Goal: Obtain resource: Download file/media

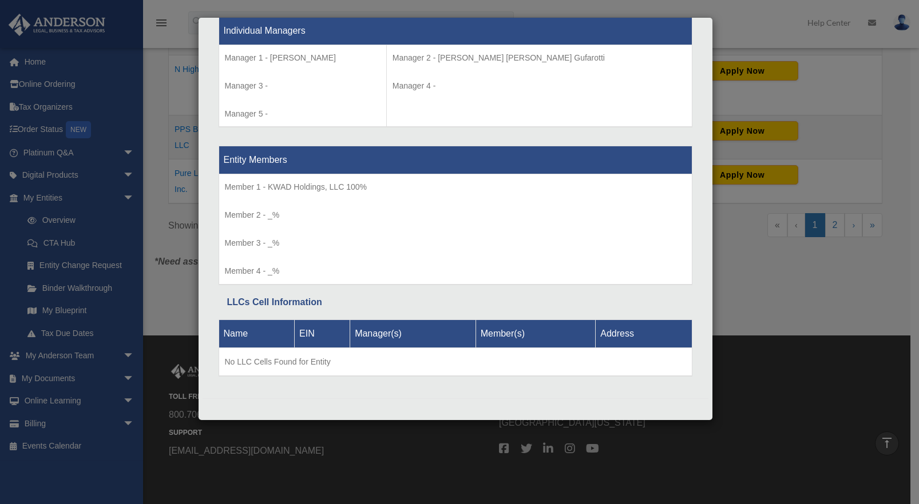
scroll to position [670, 0]
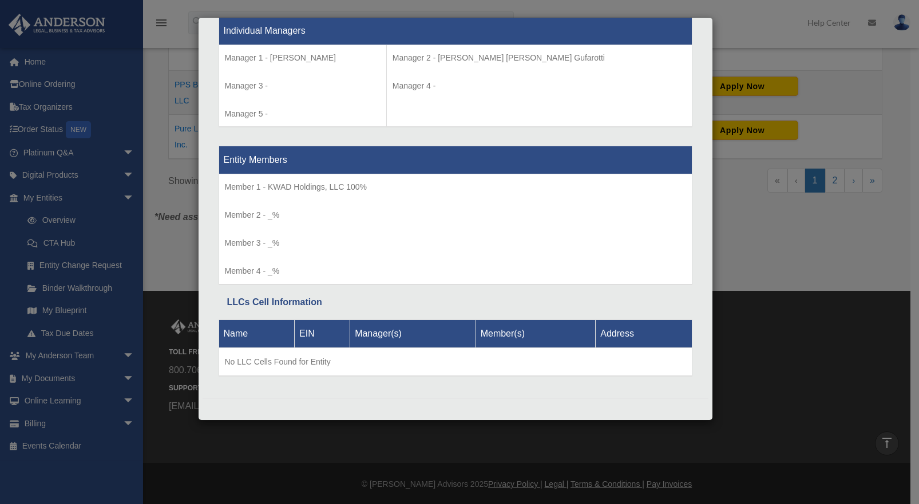
click at [162, 262] on div "Details × Articles Sent Organizational Date" at bounding box center [459, 252] width 919 height 504
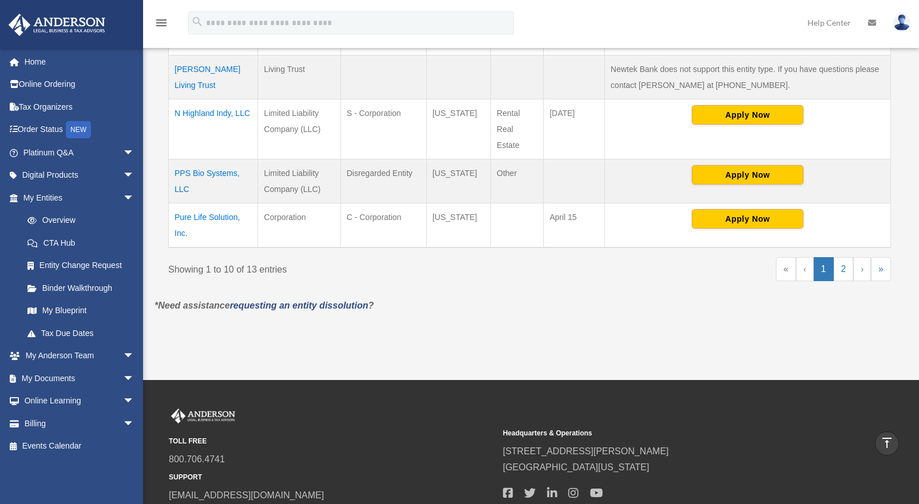
scroll to position [523, 0]
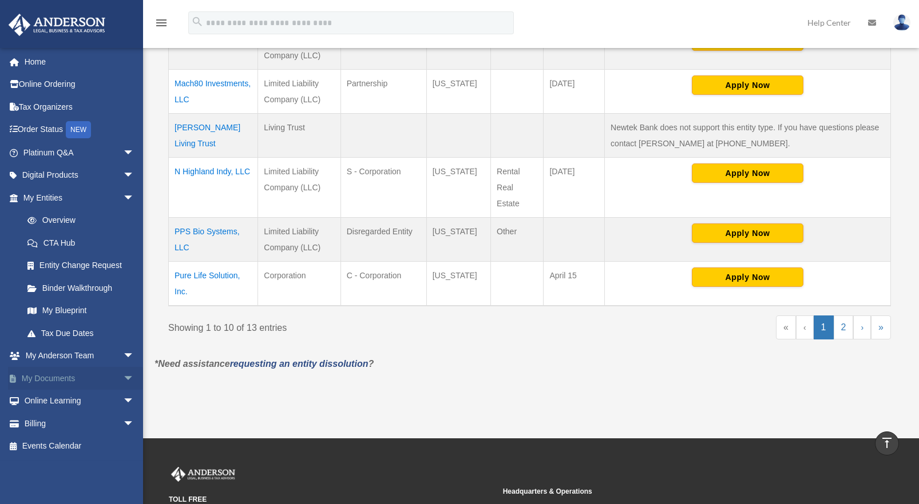
click at [55, 379] on link "My Documents arrow_drop_down" at bounding box center [80, 378] width 144 height 23
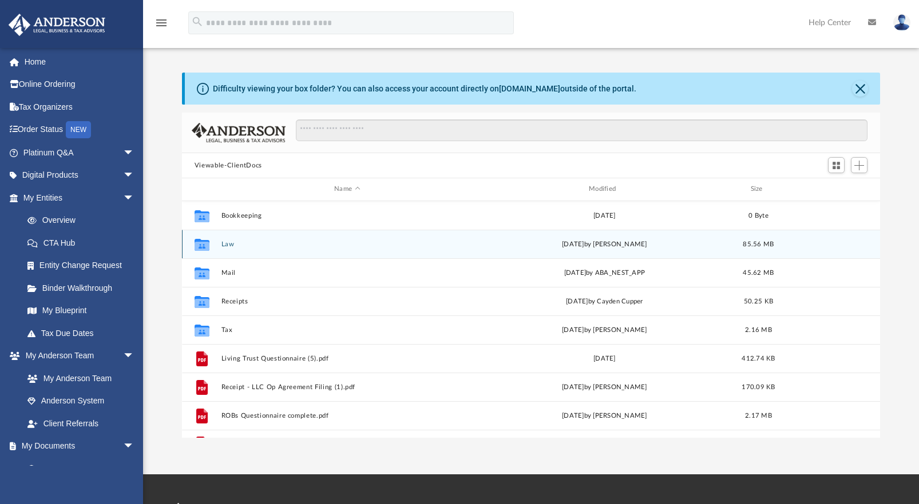
click at [221, 244] on button "Law" at bounding box center [347, 244] width 252 height 7
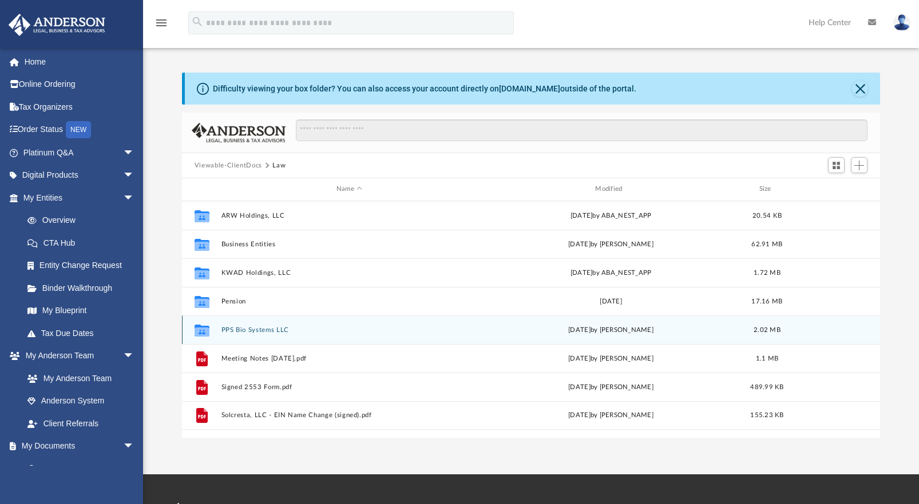
click at [269, 332] on button "PPS Bio Systems LLC" at bounding box center [349, 330] width 256 height 7
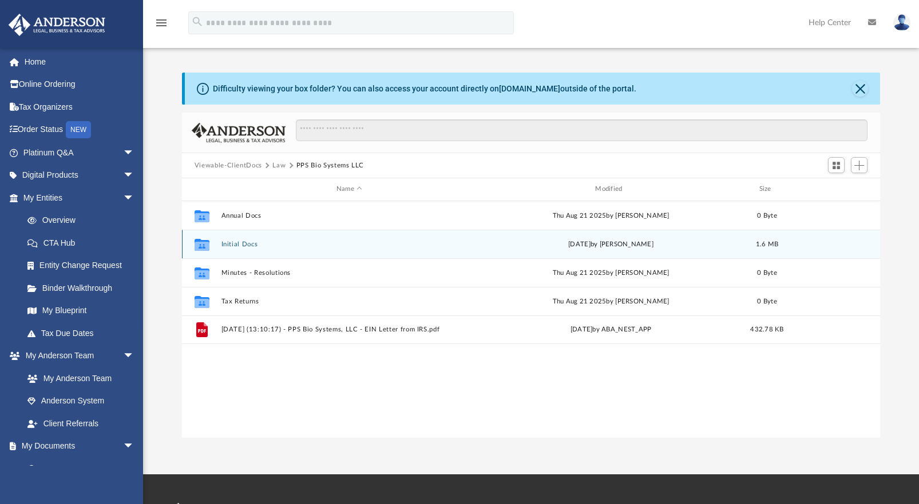
click at [236, 245] on button "Initial Docs" at bounding box center [349, 244] width 256 height 7
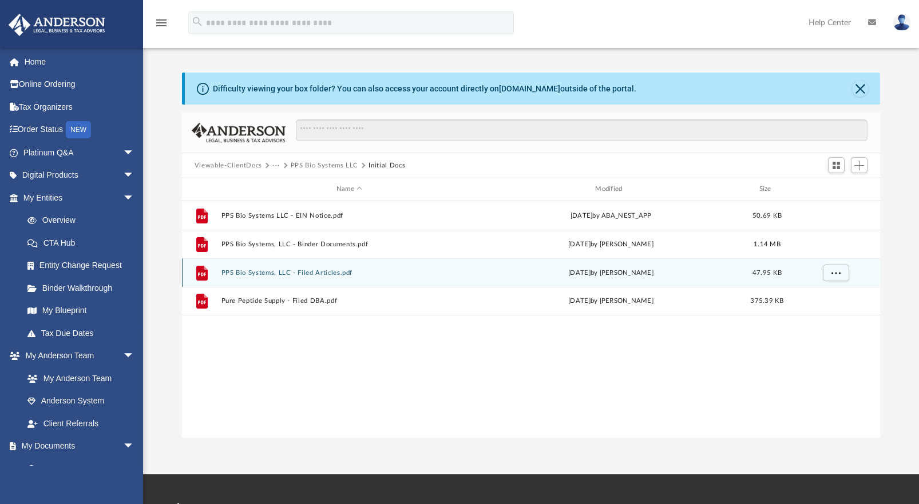
click at [279, 275] on button "PPS Bio Systems, LLC - Filed Articles.pdf" at bounding box center [349, 272] width 256 height 7
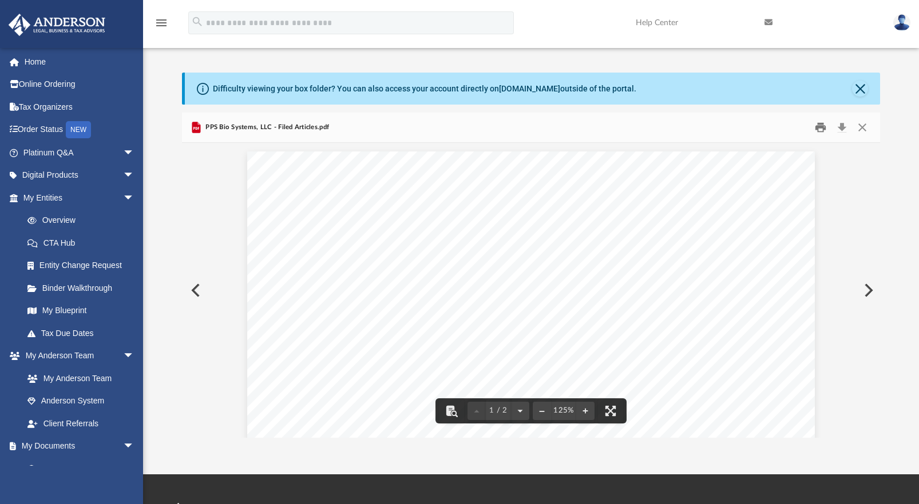
click at [820, 126] on button "Print" at bounding box center [820, 128] width 23 height 18
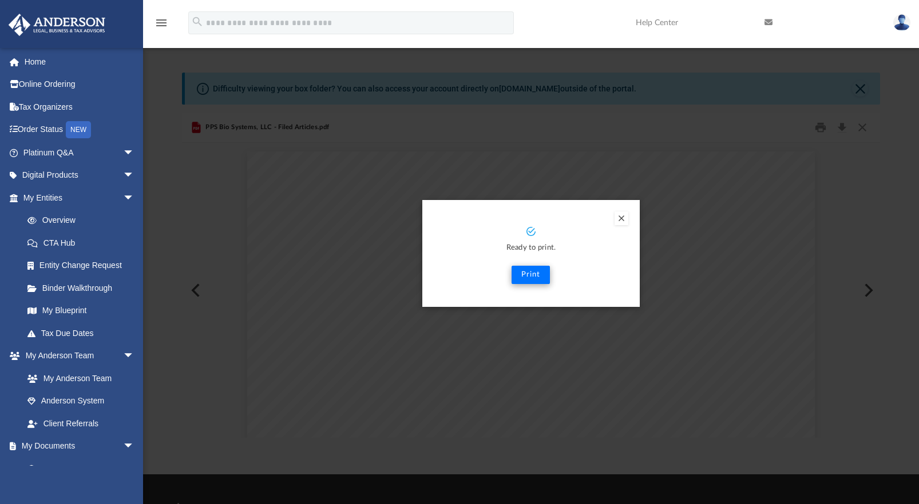
click at [537, 279] on button "Print" at bounding box center [530, 275] width 38 height 18
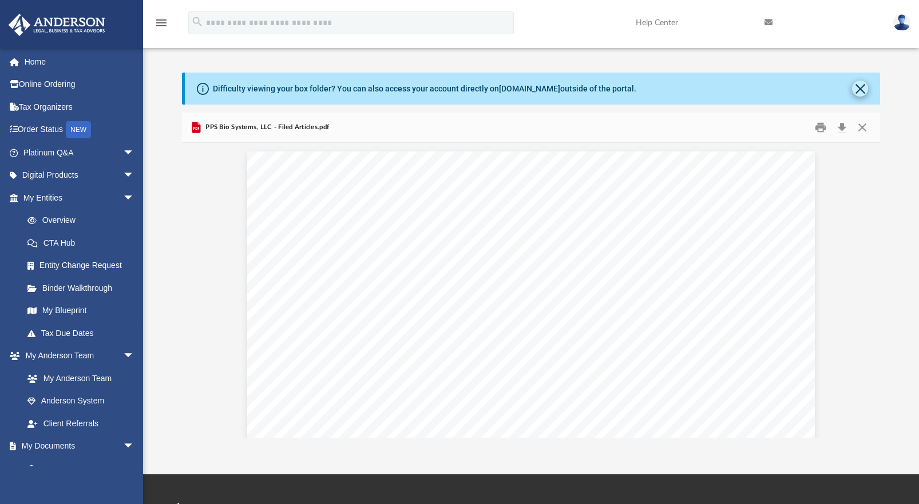
click at [856, 92] on button "Close" at bounding box center [860, 89] width 16 height 16
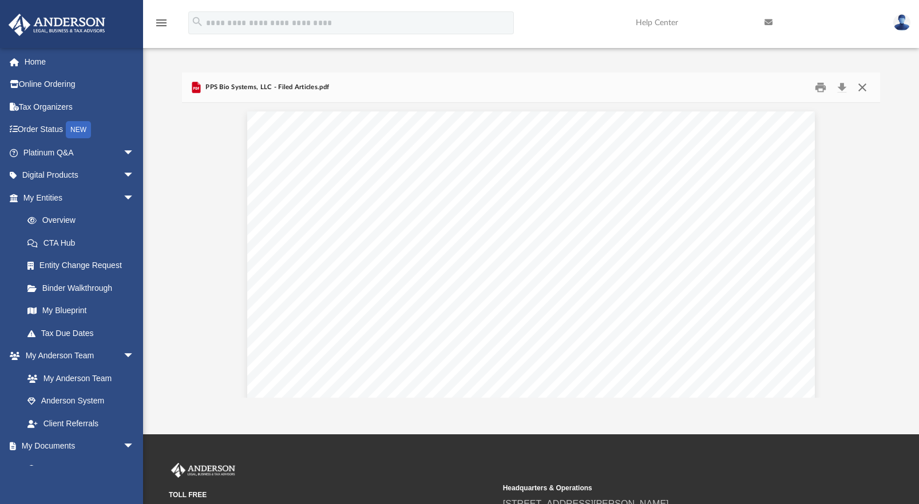
click at [863, 90] on button "Close" at bounding box center [862, 88] width 21 height 18
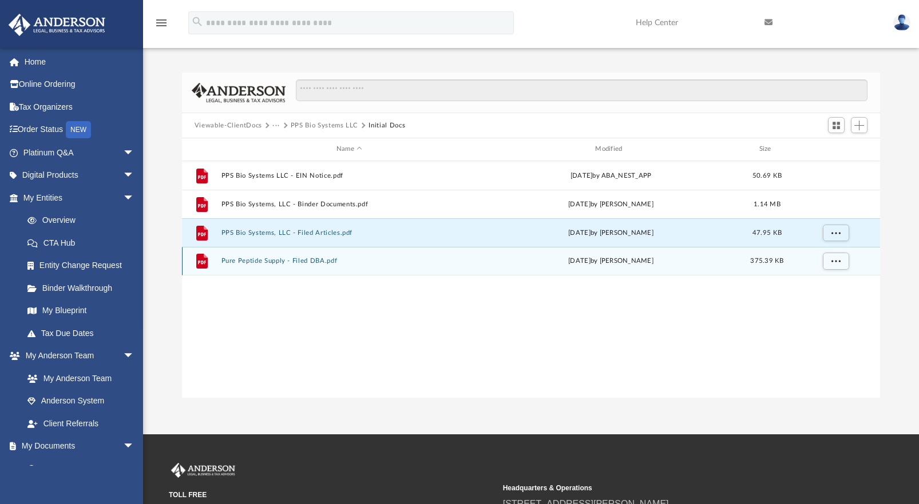
click at [261, 264] on button "Pure Peptide Supply - Filed DBA.pdf" at bounding box center [349, 260] width 256 height 7
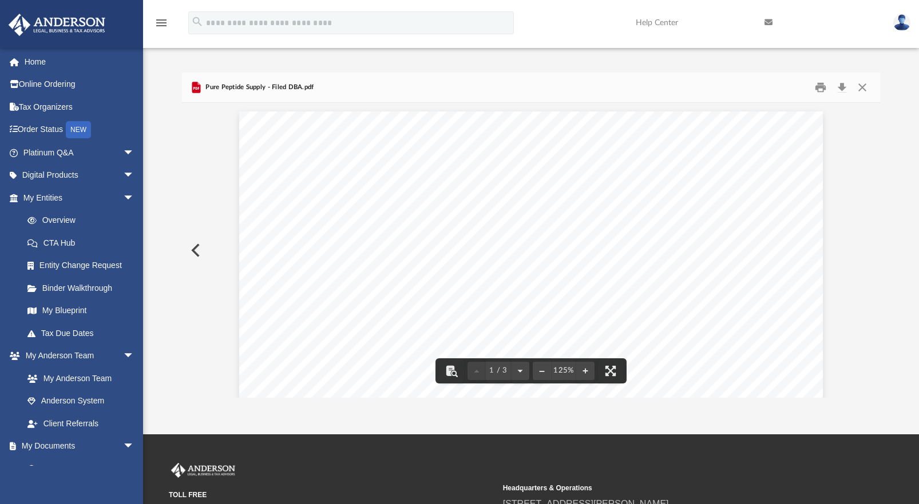
click at [196, 249] on button "Preview" at bounding box center [194, 250] width 25 height 32
click at [862, 89] on button "Close" at bounding box center [862, 88] width 21 height 18
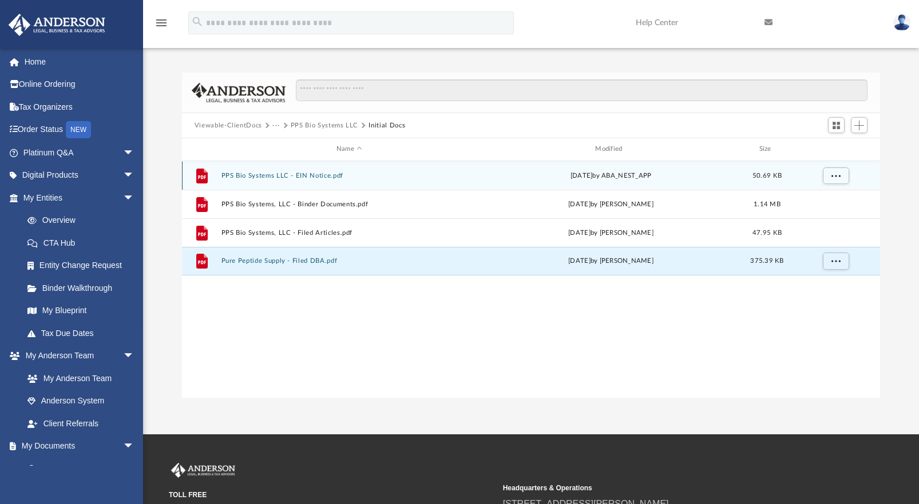
click at [263, 176] on button "PPS Bio Systems LLC - EIN Notice.pdf" at bounding box center [349, 175] width 256 height 7
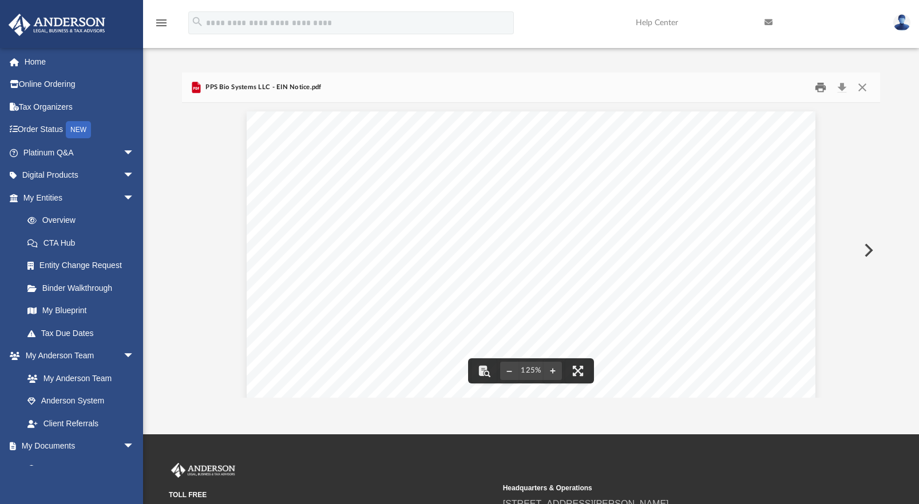
click at [822, 85] on button "Print" at bounding box center [820, 88] width 23 height 18
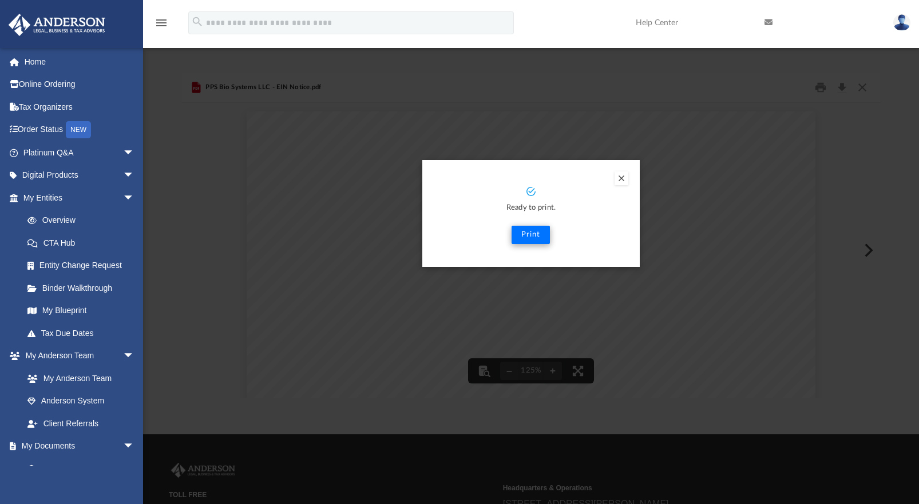
click at [534, 234] on button "Print" at bounding box center [530, 235] width 38 height 18
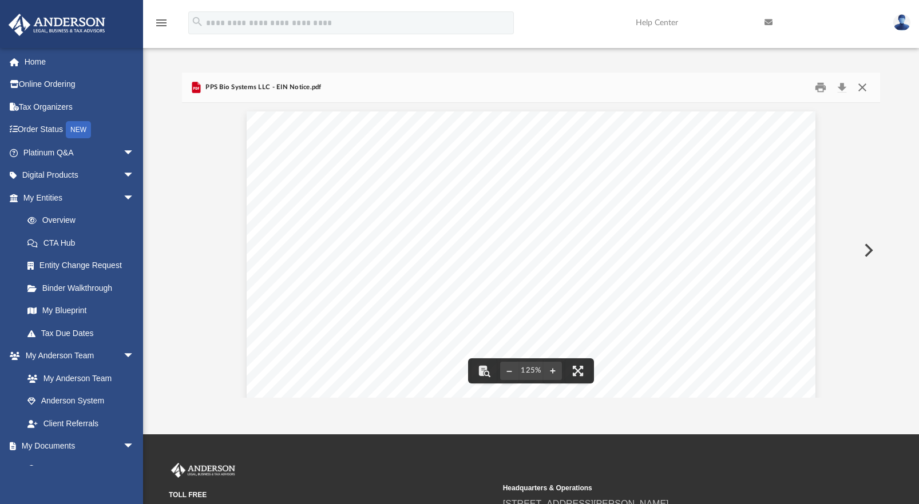
click at [867, 90] on button "Close" at bounding box center [862, 88] width 21 height 18
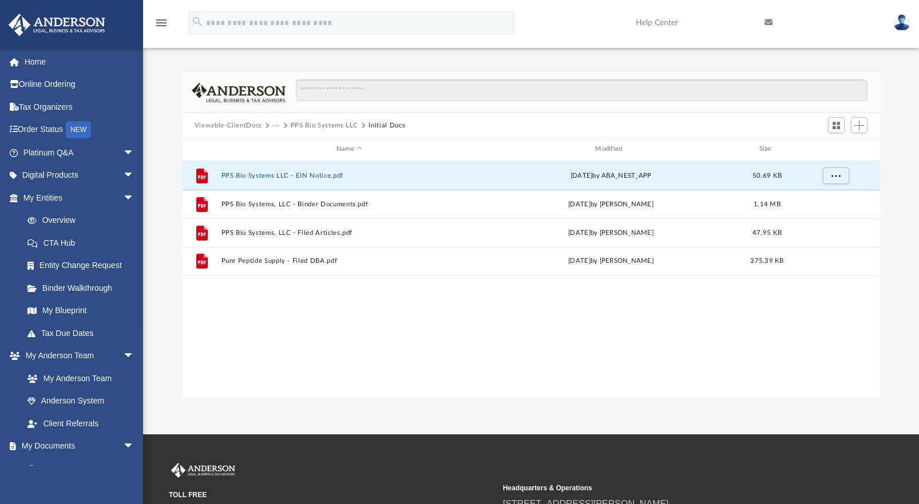
click at [337, 126] on button "PPS Bio Systems LLC" at bounding box center [324, 126] width 67 height 10
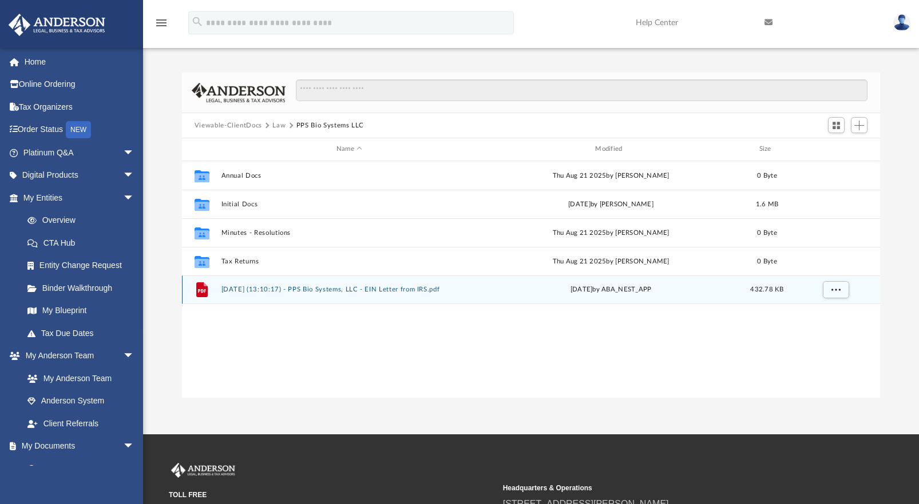
click at [288, 291] on button "[DATE] (13:10:17) - PPS Bio Systems, LLC - EIN Letter from IRS.pdf" at bounding box center [349, 289] width 256 height 7
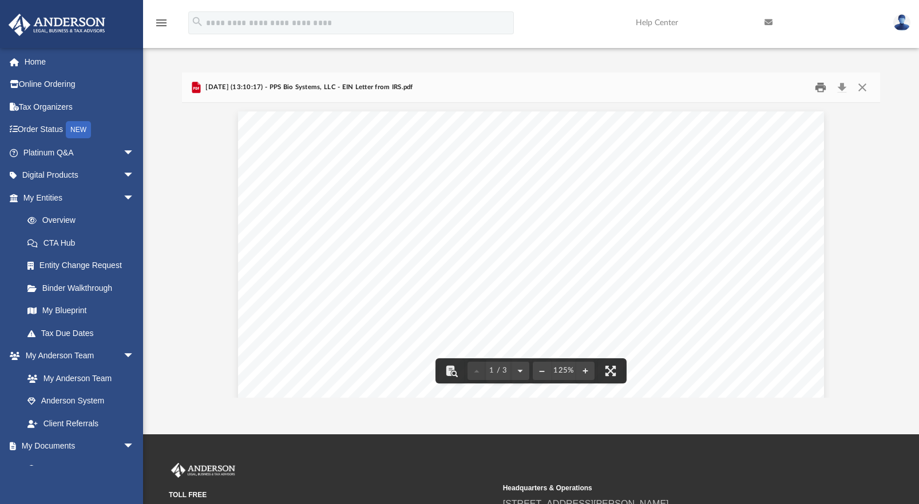
click at [820, 86] on button "Print" at bounding box center [820, 88] width 23 height 18
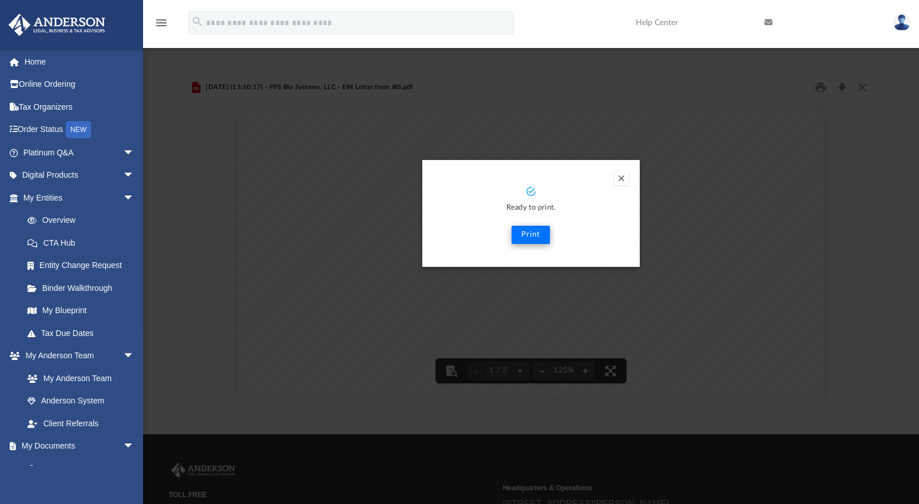
click at [525, 236] on button "Print" at bounding box center [530, 235] width 38 height 18
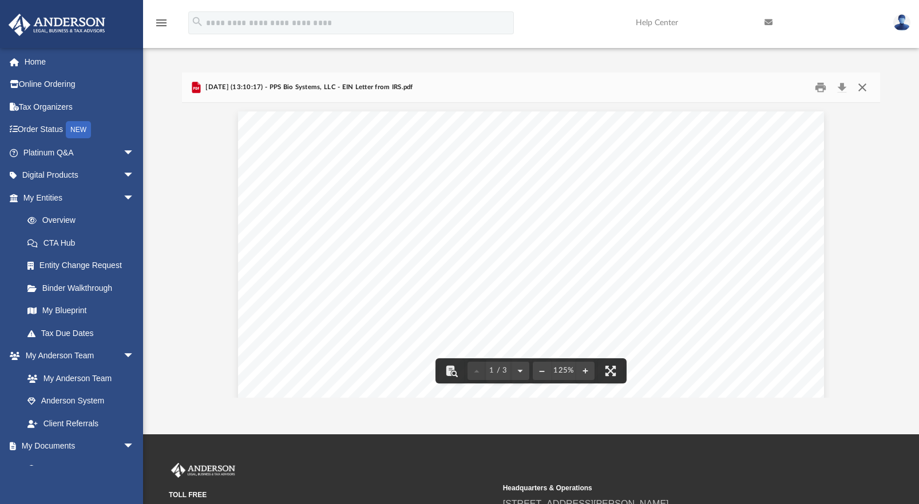
click at [861, 88] on button "Close" at bounding box center [862, 88] width 21 height 18
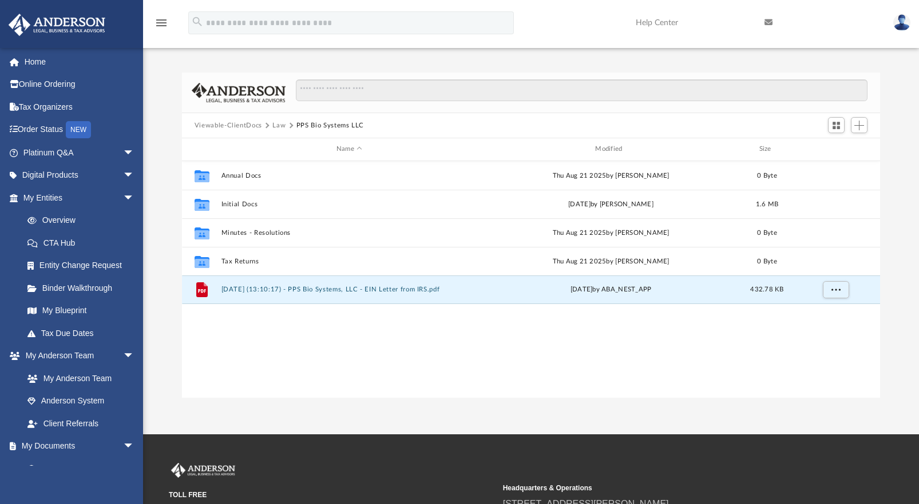
click at [284, 125] on button "Law" at bounding box center [278, 126] width 13 height 10
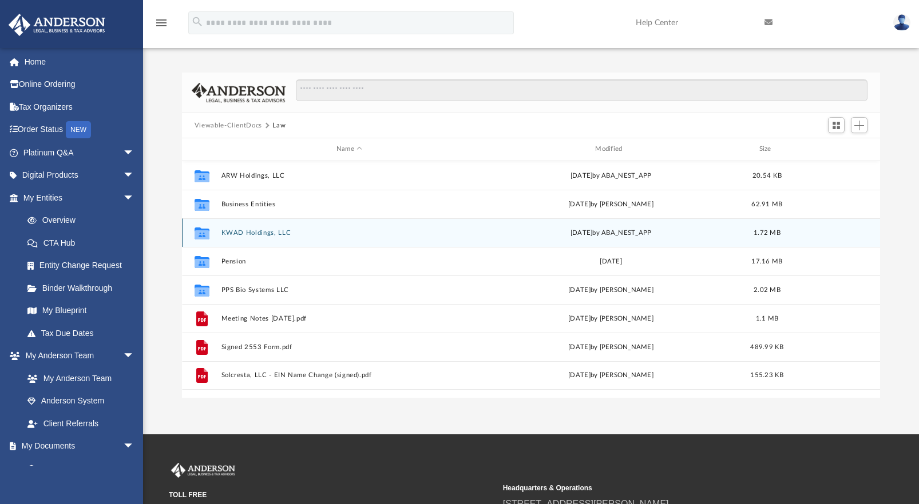
click at [249, 232] on button "KWAD Holdings, LLC" at bounding box center [349, 232] width 256 height 7
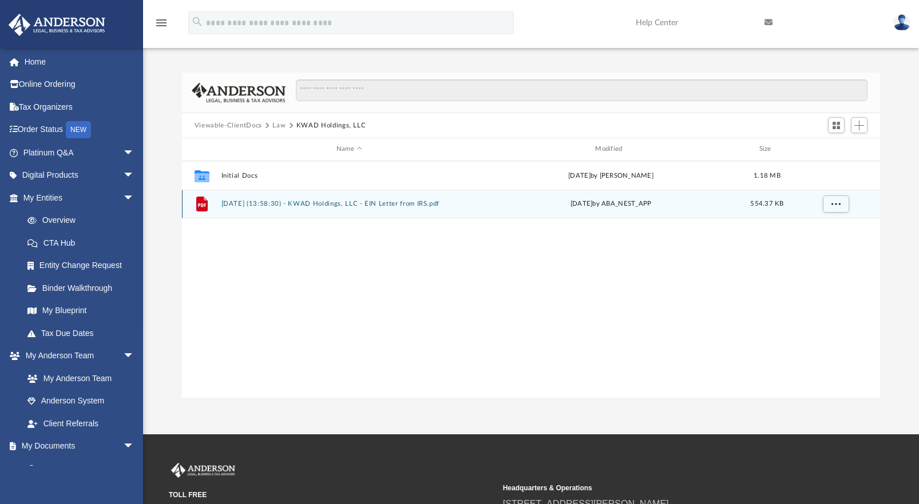
click at [271, 204] on button "[DATE] (13:58:30) - KWAD Holdings, LLC - EIN Letter from IRS.pdf" at bounding box center [349, 203] width 256 height 7
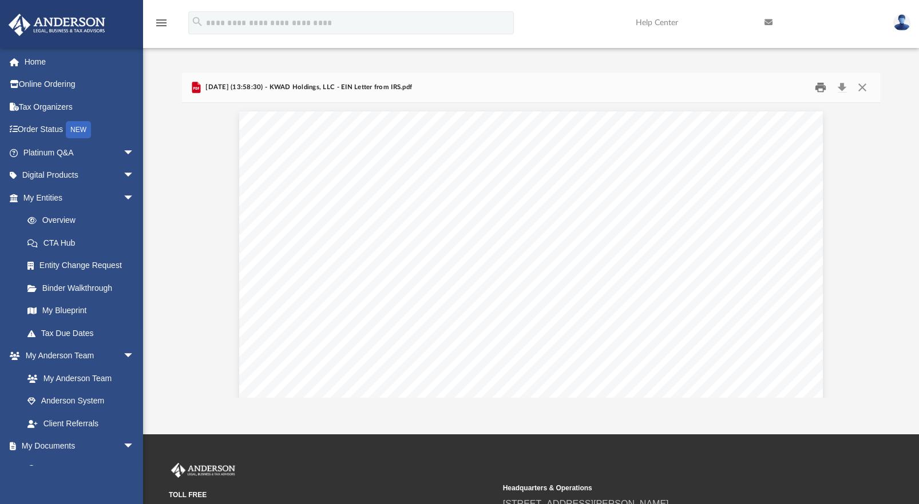
click at [821, 89] on button "Print" at bounding box center [820, 88] width 23 height 18
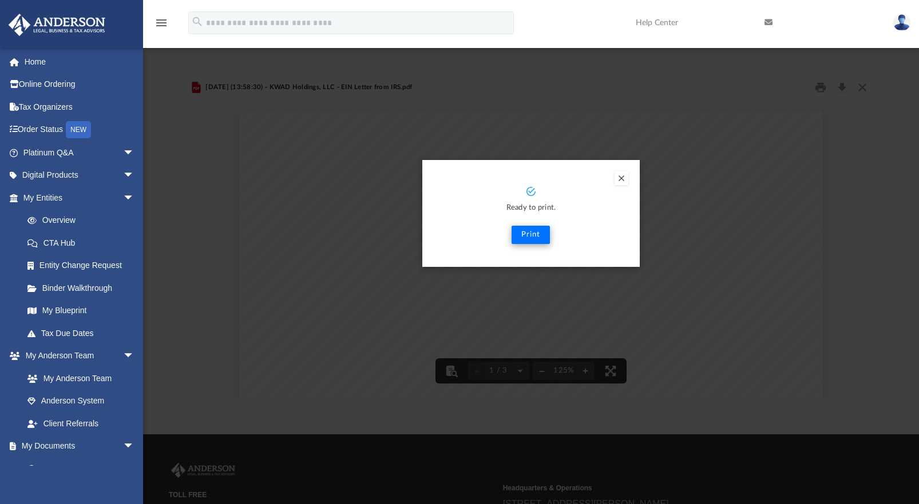
click at [523, 238] on button "Print" at bounding box center [530, 235] width 38 height 18
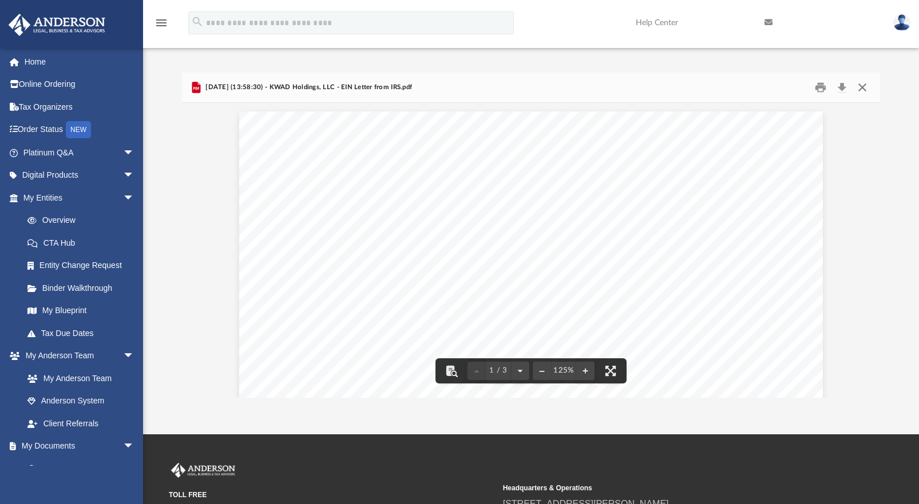
click at [862, 86] on button "Close" at bounding box center [862, 88] width 21 height 18
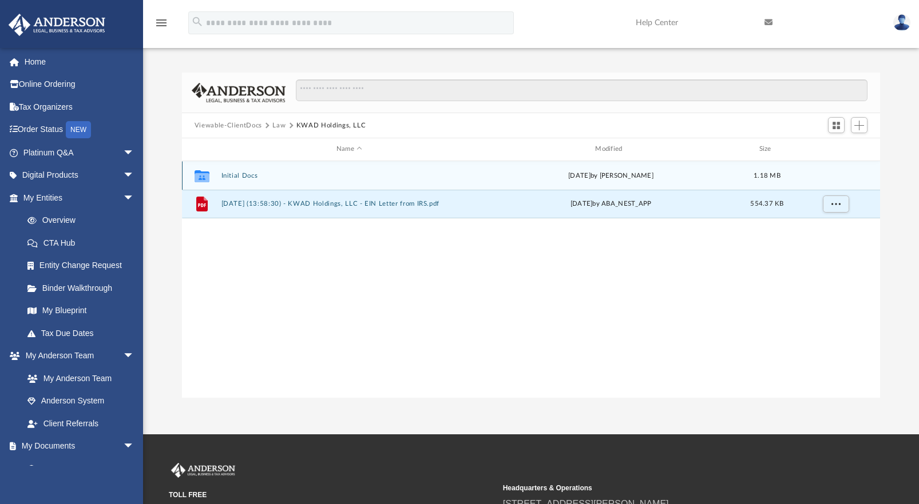
click at [227, 172] on button "Initial Docs" at bounding box center [349, 175] width 256 height 7
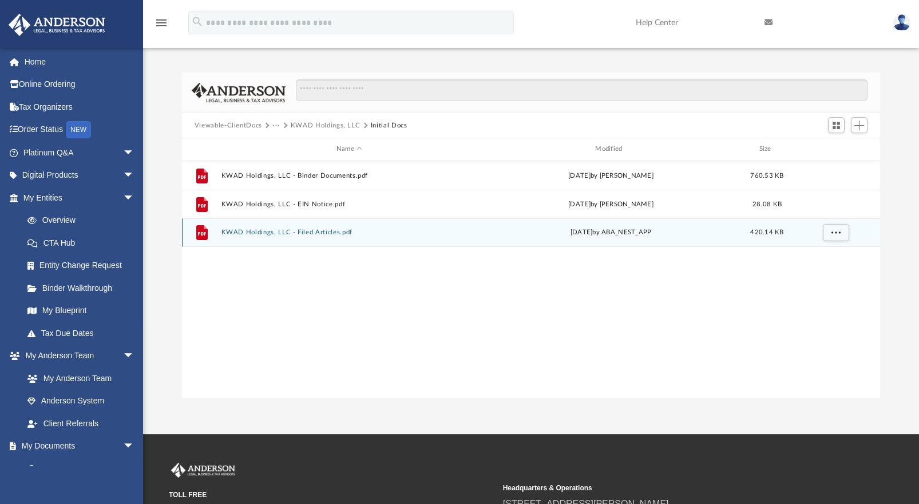
click at [277, 232] on button "KWAD Holdings, LLC - Filed Articles.pdf" at bounding box center [349, 232] width 256 height 7
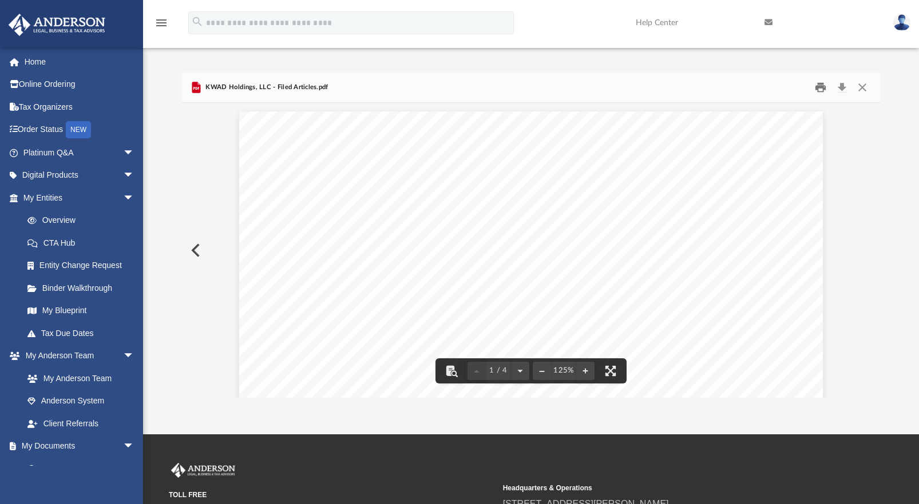
click at [820, 89] on button "Print" at bounding box center [820, 88] width 23 height 18
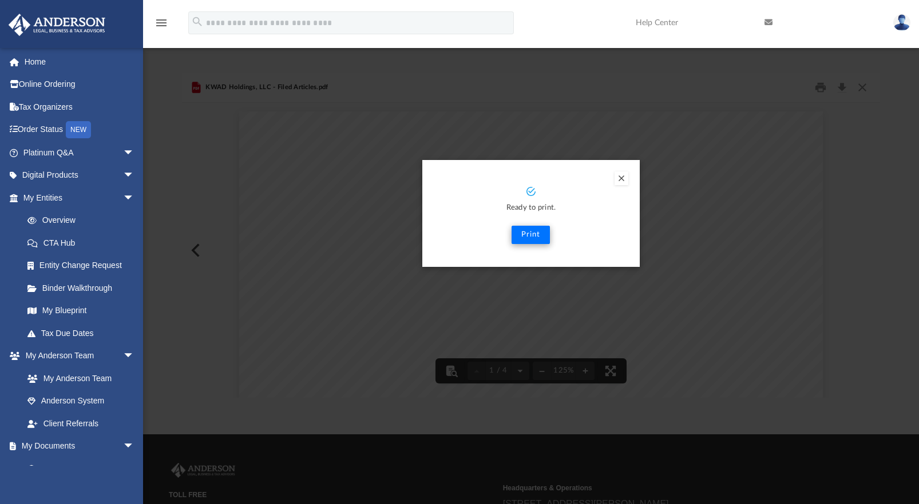
click at [527, 234] on button "Print" at bounding box center [530, 235] width 38 height 18
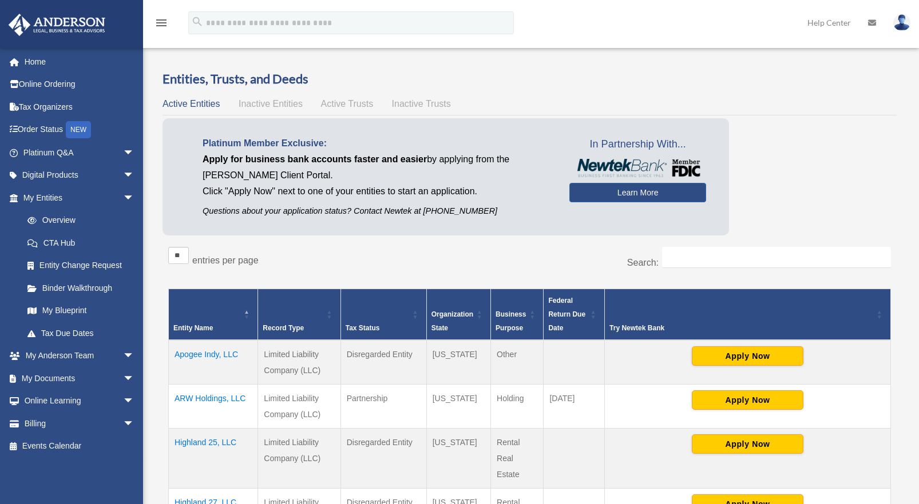
scroll to position [523, 0]
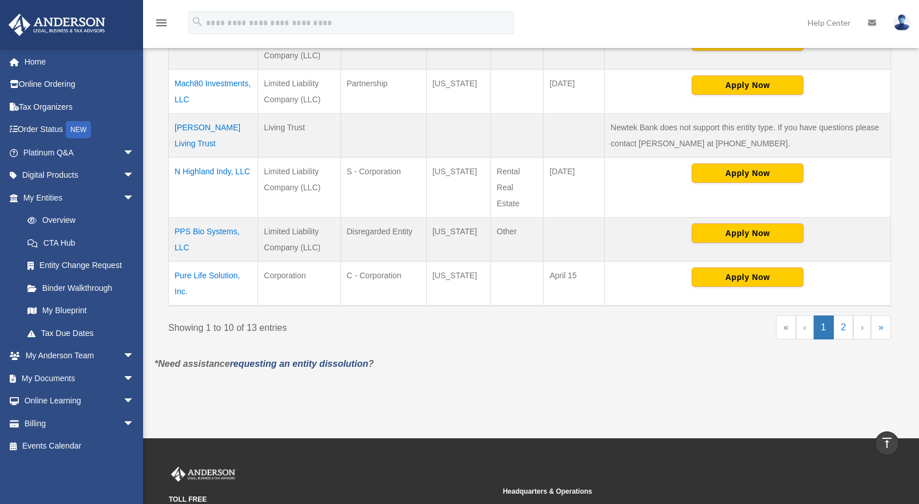
click at [217, 233] on td "PPS Bio Systems, LLC" at bounding box center [213, 240] width 89 height 44
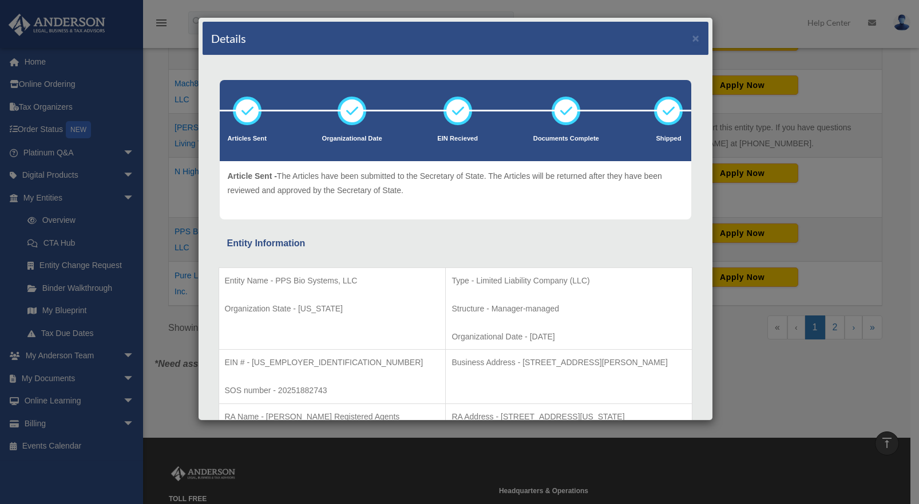
click at [157, 269] on div "Details × Articles Sent Organizational Date" at bounding box center [459, 252] width 919 height 504
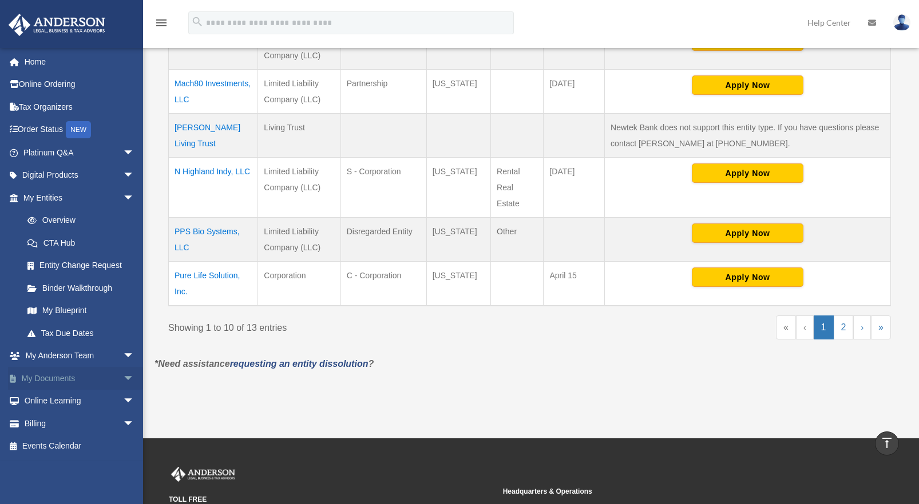
click at [55, 372] on link "My Documents arrow_drop_down" at bounding box center [80, 378] width 144 height 23
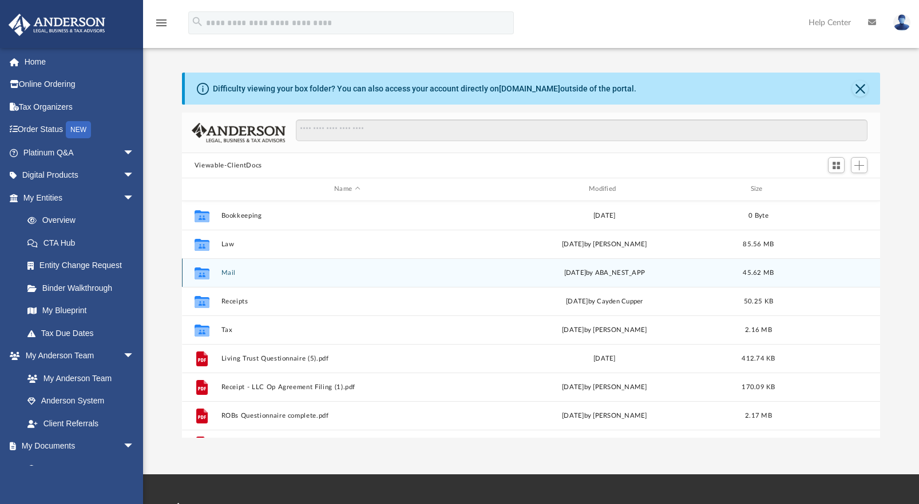
scroll to position [252, 690]
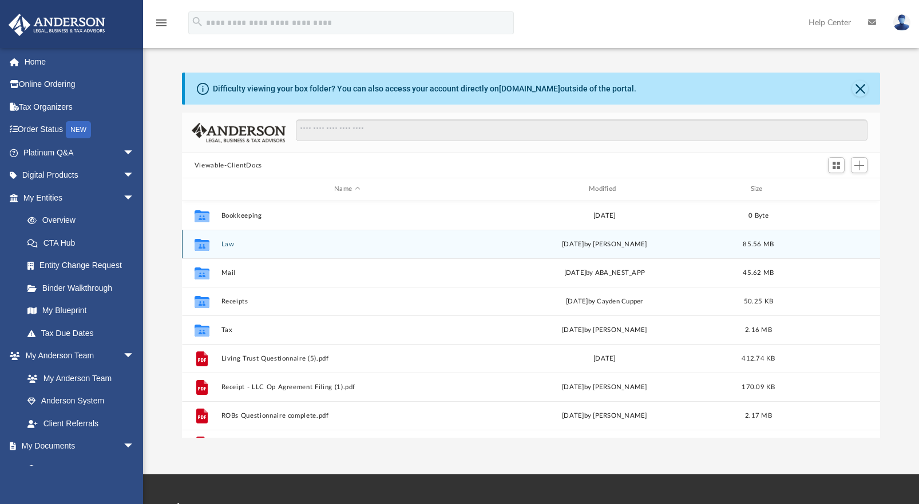
click at [226, 249] on div "Collaborated Folder Law [DATE] by [PERSON_NAME] 85.56 MB" at bounding box center [531, 244] width 698 height 29
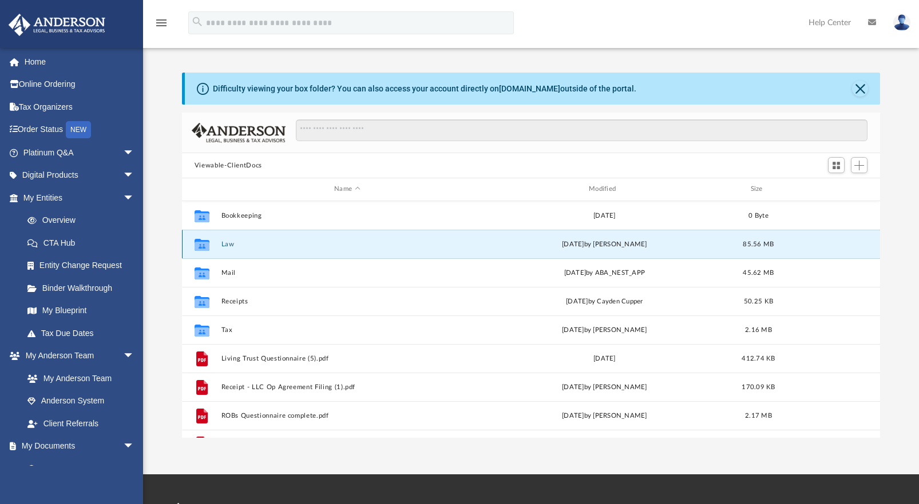
click at [226, 246] on button "Law" at bounding box center [347, 244] width 252 height 7
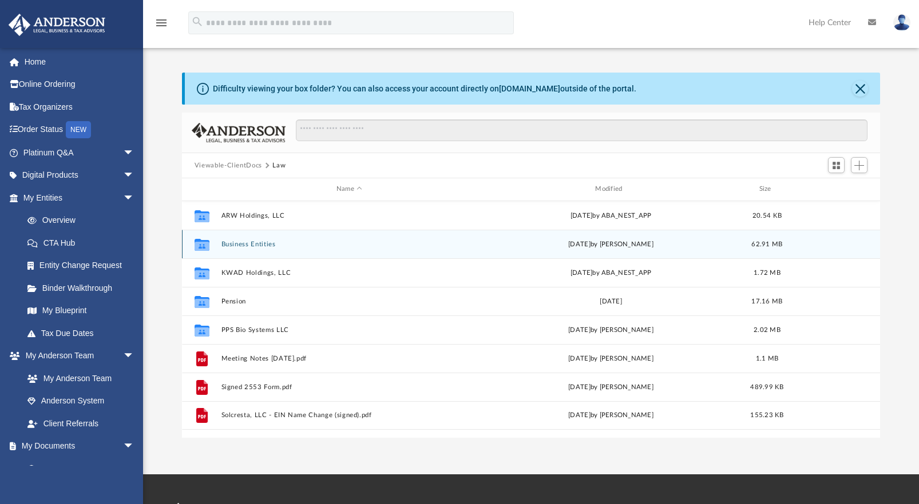
click at [240, 245] on button "Business Entities" at bounding box center [349, 244] width 256 height 7
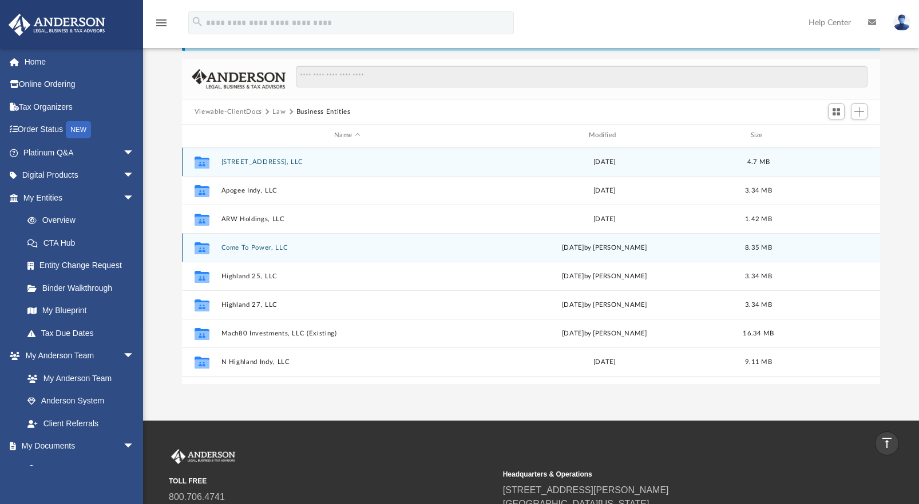
scroll to position [0, 0]
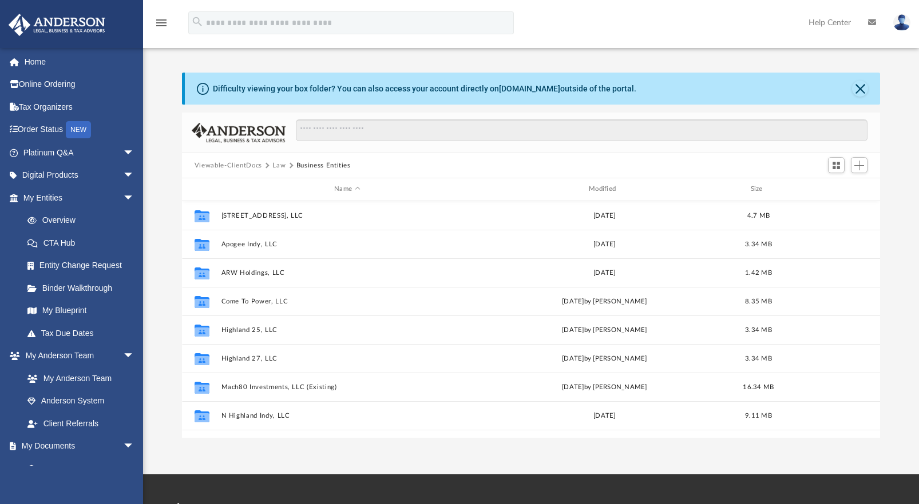
click at [279, 168] on button "Law" at bounding box center [278, 166] width 13 height 10
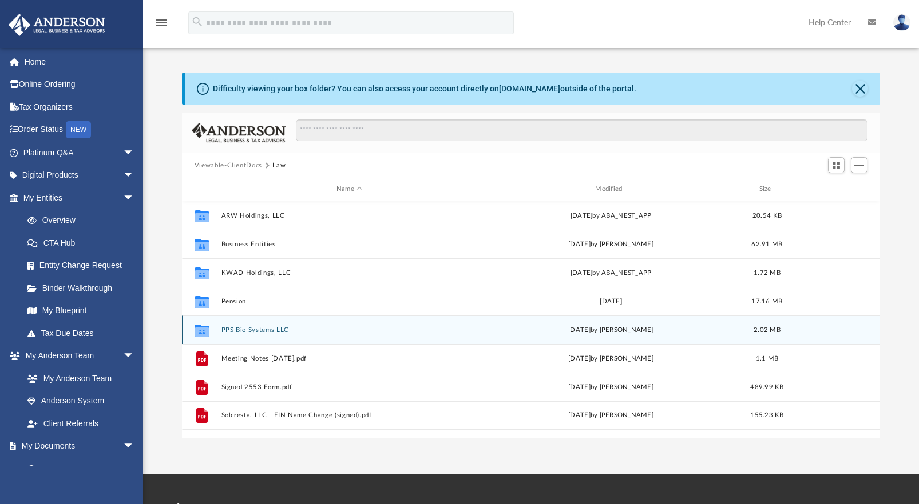
click at [232, 331] on button "PPS Bio Systems LLC" at bounding box center [349, 330] width 256 height 7
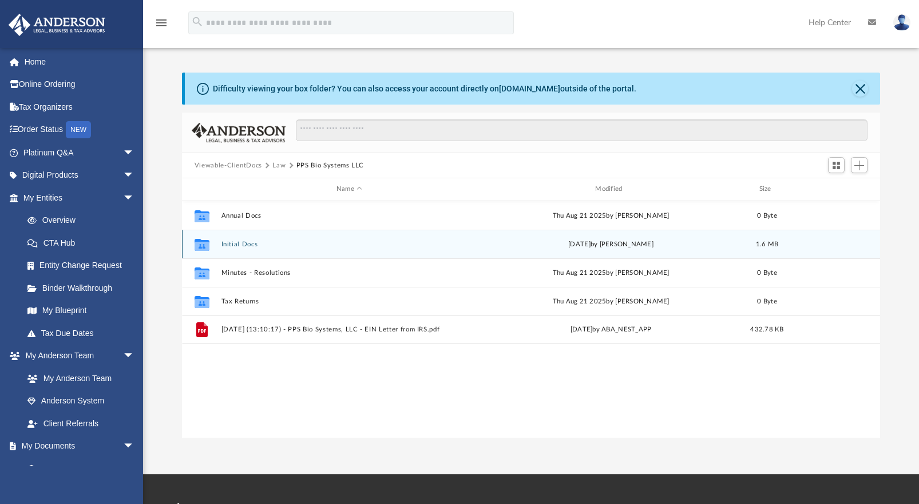
click at [240, 244] on button "Initial Docs" at bounding box center [349, 244] width 256 height 7
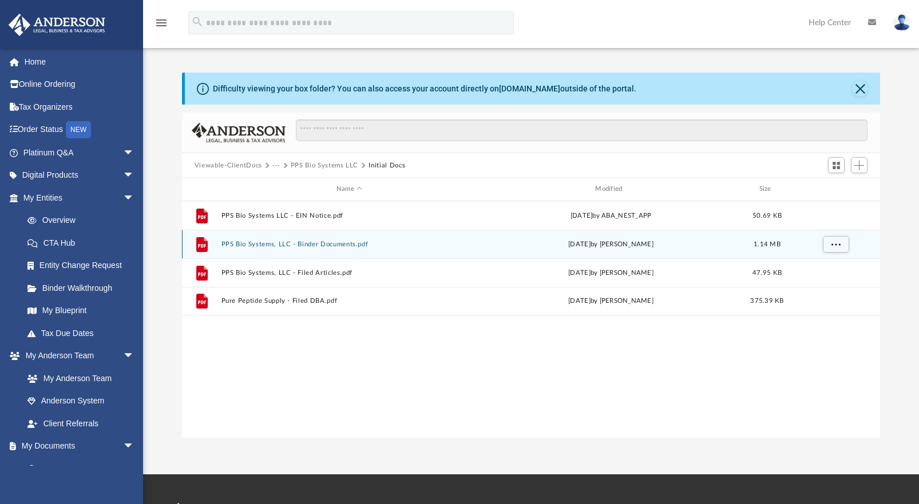
click at [245, 246] on button "PPS Bio Systems, LLC - Binder Documents.pdf" at bounding box center [349, 244] width 256 height 7
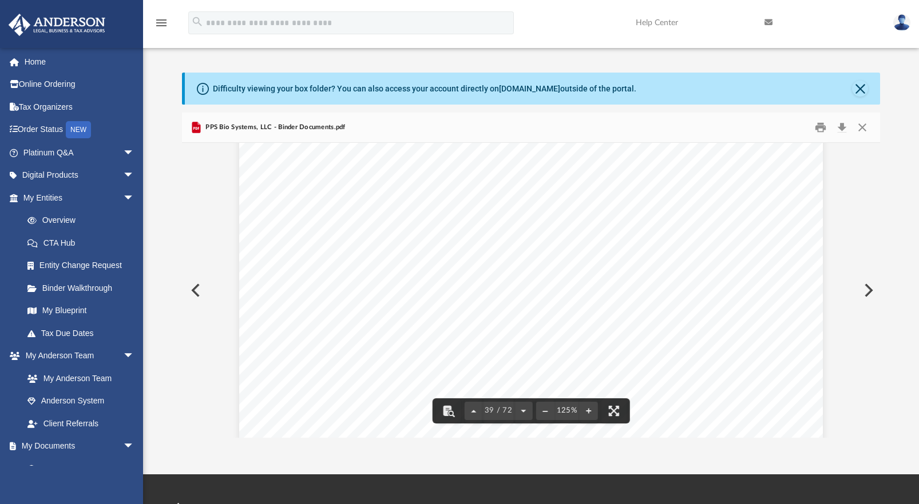
scroll to position [30957, 0]
drag, startPoint x: 877, startPoint y: 304, endPoint x: 878, endPoint y: 335, distance: 30.9
click at [878, 335] on div "Operating Agreement of PPS Bio Systems, LLC Page 21 of 43 Section 12.10 Voting …" at bounding box center [531, 290] width 698 height 295
click at [876, 304] on button "Preview" at bounding box center [866, 291] width 25 height 32
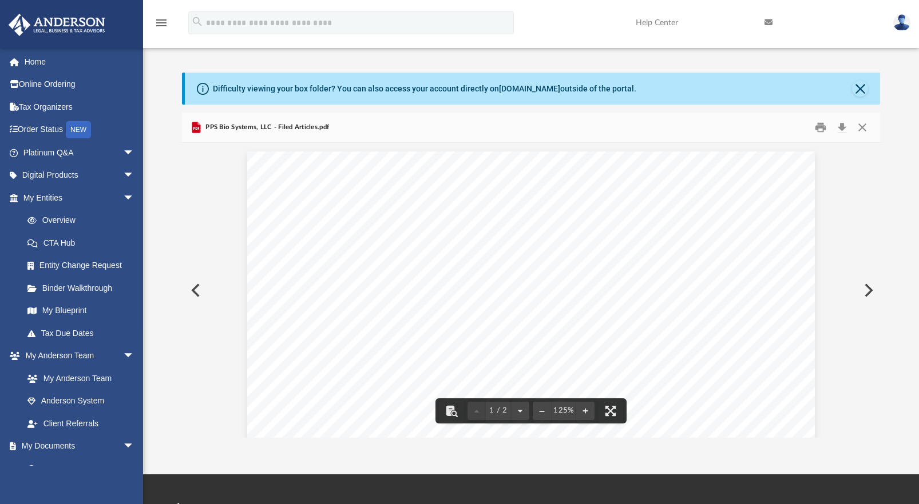
click at [202, 290] on button "Preview" at bounding box center [194, 291] width 25 height 32
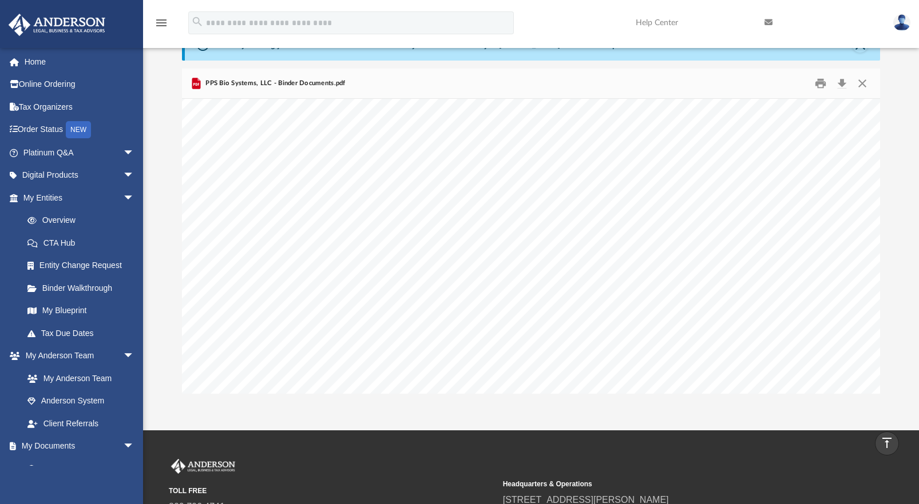
scroll to position [43, 0]
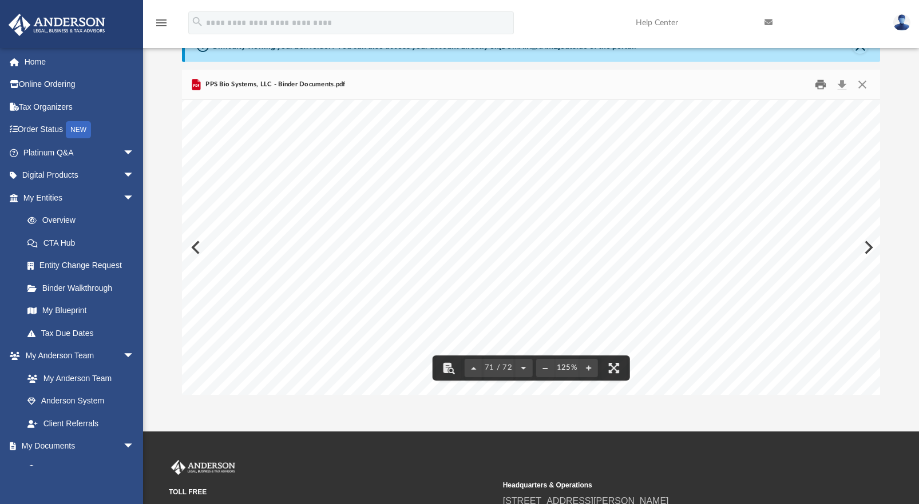
click at [818, 82] on button "Print" at bounding box center [820, 85] width 23 height 18
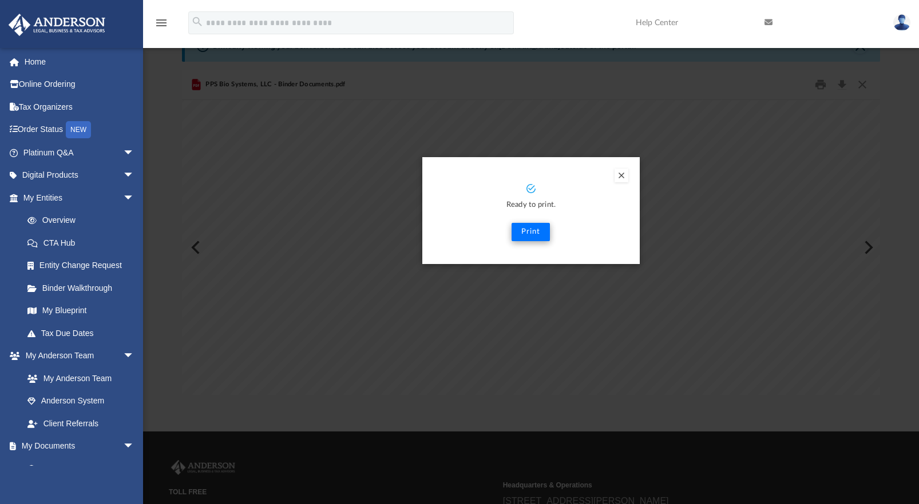
click at [532, 236] on button "Print" at bounding box center [530, 232] width 38 height 18
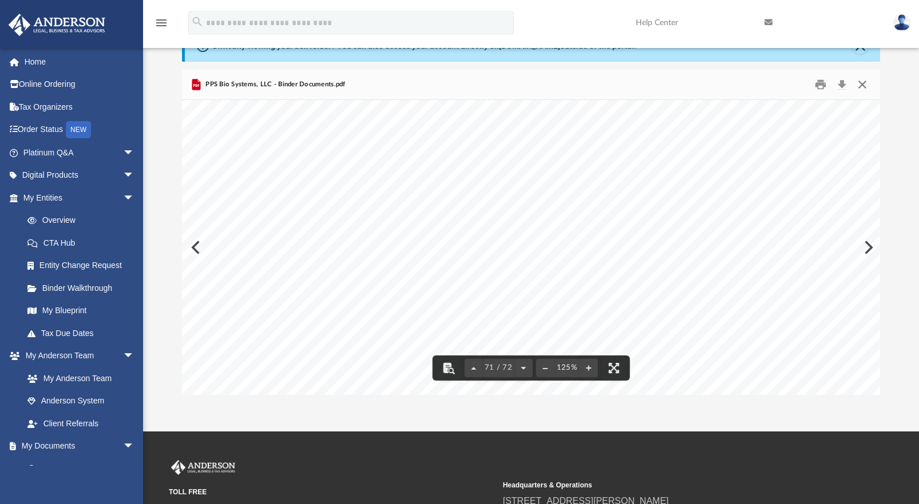
click at [864, 85] on button "Close" at bounding box center [862, 85] width 21 height 18
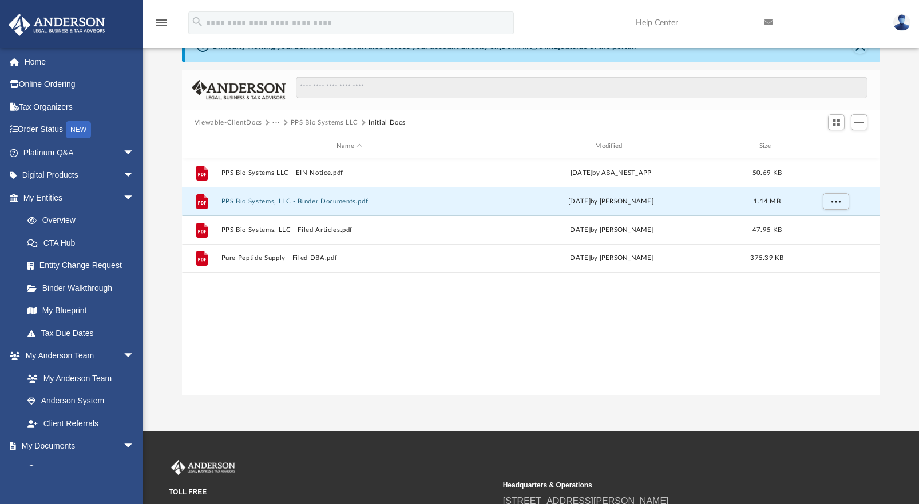
click at [335, 124] on button "PPS Bio Systems LLC" at bounding box center [324, 123] width 67 height 10
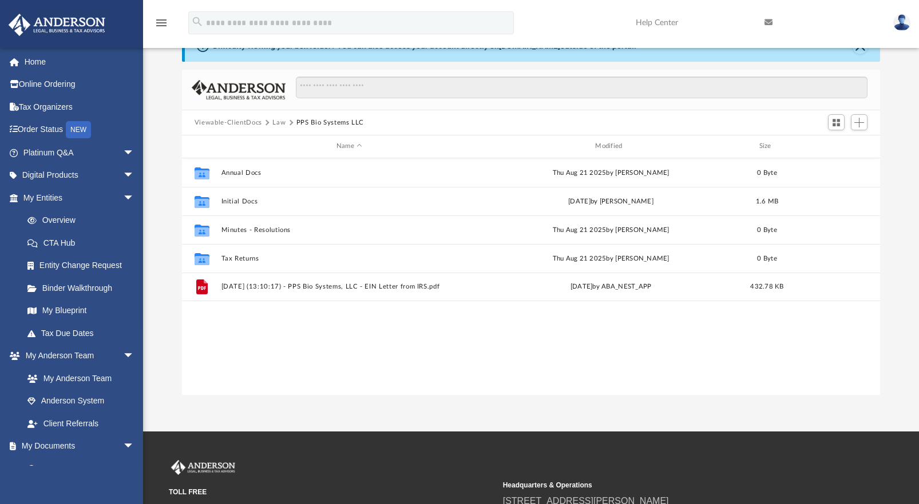
click at [276, 124] on button "Law" at bounding box center [278, 123] width 13 height 10
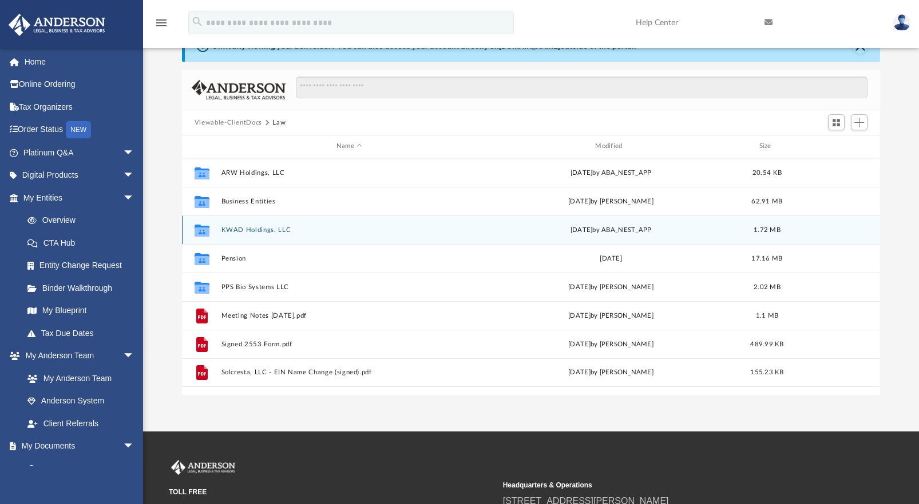
click at [258, 232] on button "KWAD Holdings, LLC" at bounding box center [349, 229] width 256 height 7
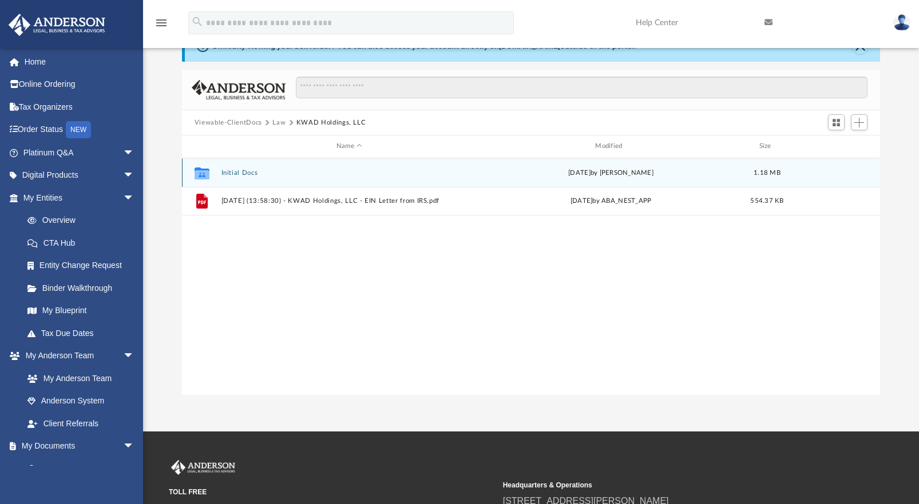
click at [241, 174] on button "Initial Docs" at bounding box center [349, 172] width 256 height 7
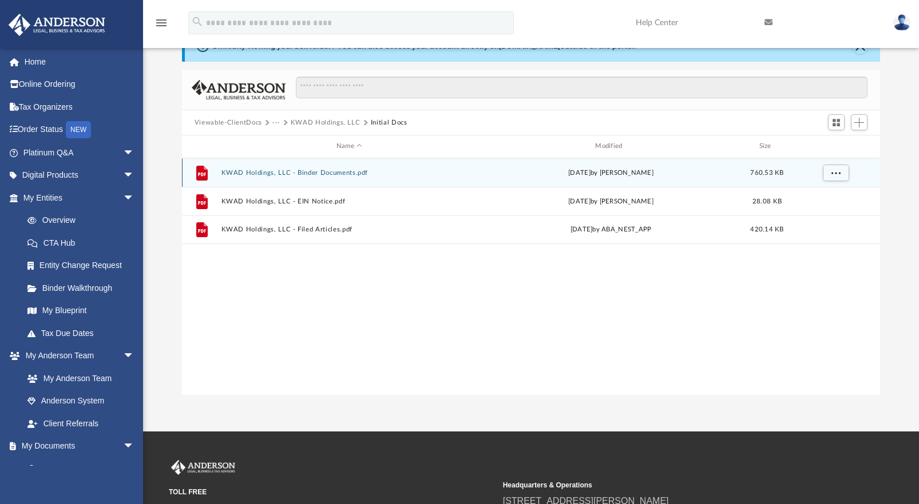
click at [306, 176] on button "KWAD Holdings, LLC - Binder Documents.pdf" at bounding box center [349, 172] width 256 height 7
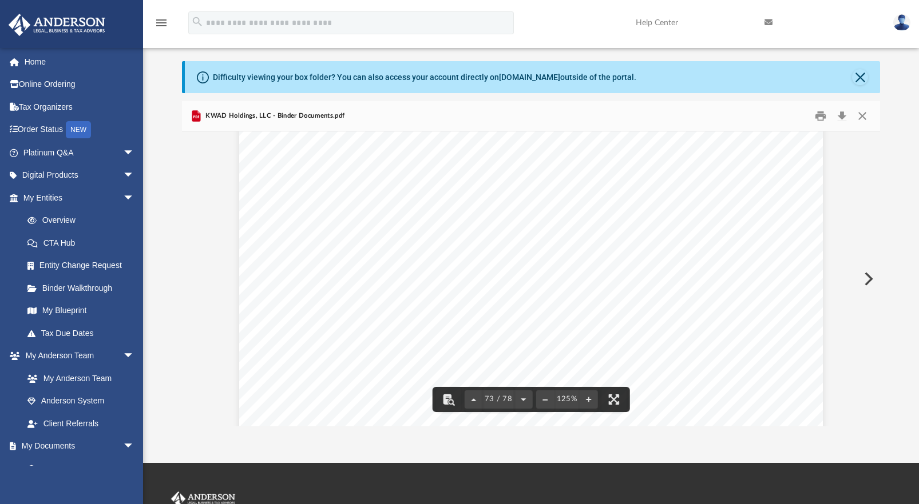
scroll to position [55658, 0]
